Goal: Find specific page/section: Find specific page/section

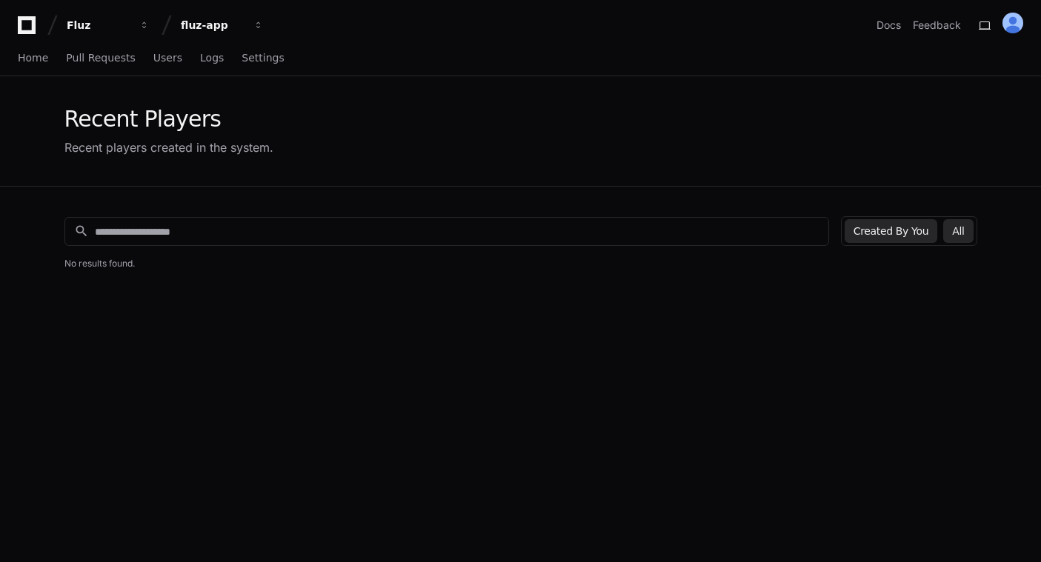
click at [966, 236] on button "All" at bounding box center [958, 231] width 30 height 24
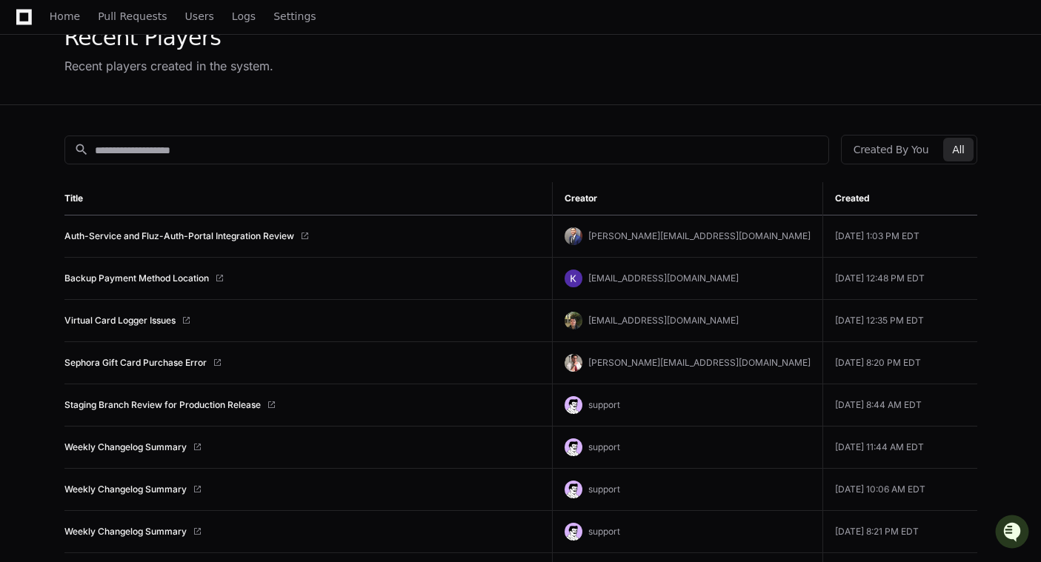
scroll to position [83, 0]
click at [193, 239] on link "Auth-Service and Fluz-Auth-Portal Integration Review" at bounding box center [179, 235] width 230 height 12
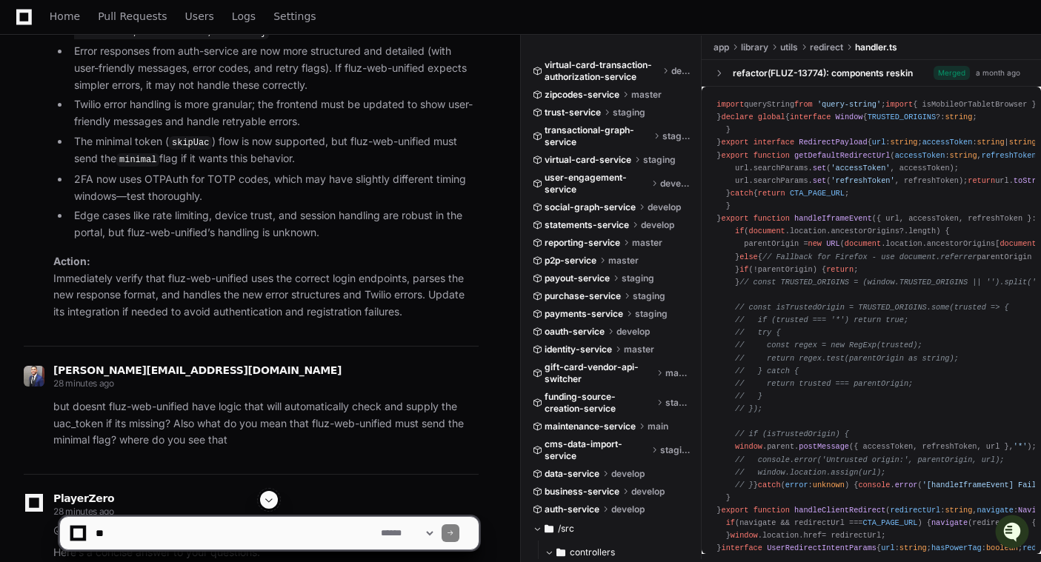
scroll to position [6262, 0]
